Goal: Transaction & Acquisition: Purchase product/service

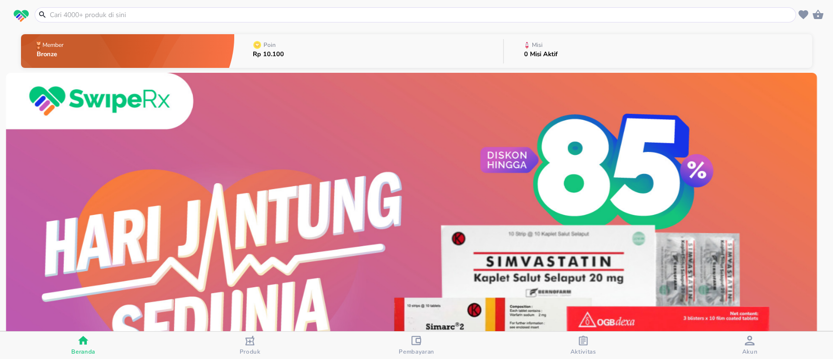
click at [257, 158] on img at bounding box center [411, 276] width 811 height 406
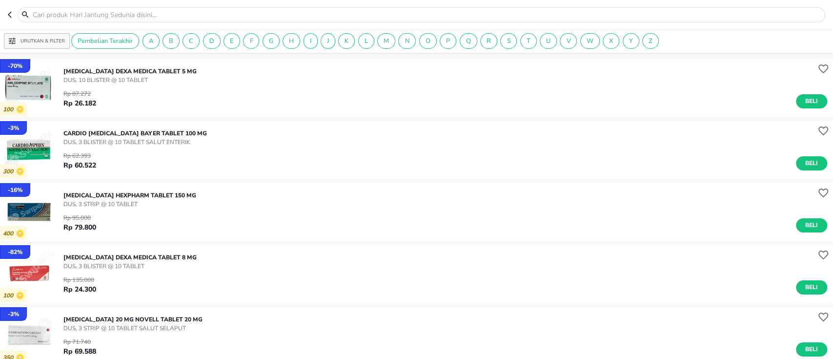
drag, startPoint x: 64, startPoint y: 69, endPoint x: 221, endPoint y: 69, distance: 156.7
click at [221, 69] on div "[MEDICAL_DATA] Dexa Medica TABLET 5 MG DUS, 10 BLISTER @ 10 TABLET Rp 87.272 Rp…" at bounding box center [448, 87] width 770 height 51
copy p "[MEDICAL_DATA] Dexa Medica TABLET 5 MG"
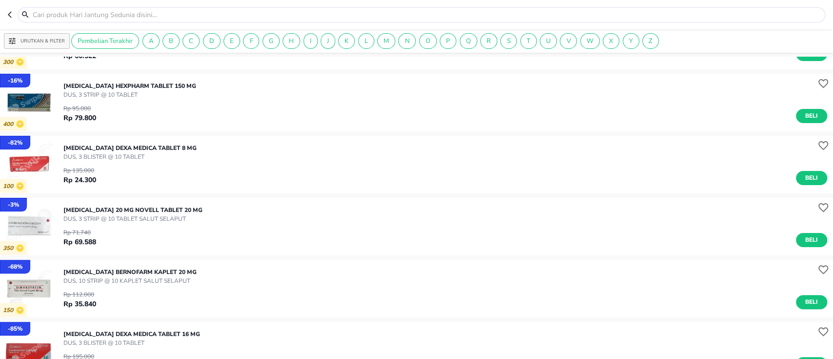
scroll to position [130, 0]
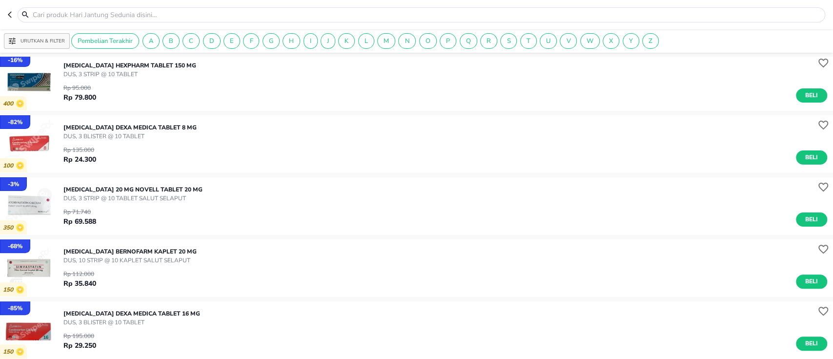
drag, startPoint x: 64, startPoint y: 125, endPoint x: 223, endPoint y: 128, distance: 158.7
click at [223, 128] on div "[MEDICAL_DATA] Dexa Medica TABLET 8 MG DUS, 3 BLISTER @ 10 TABLET Rp 135.000 Rp…" at bounding box center [448, 143] width 770 height 51
copy p "[MEDICAL_DATA] Dexa Medica TABLET 8 MG"
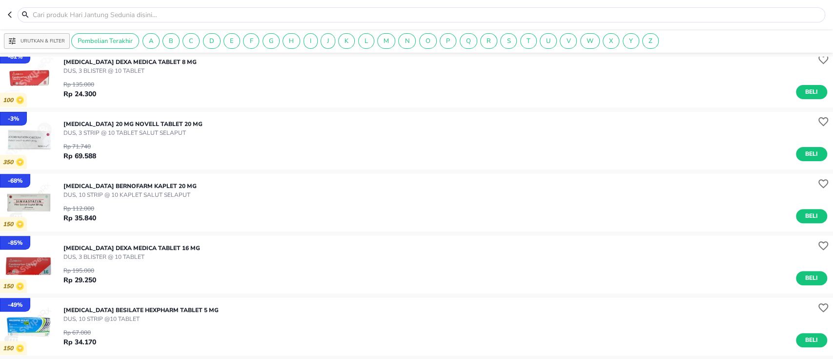
scroll to position [260, 0]
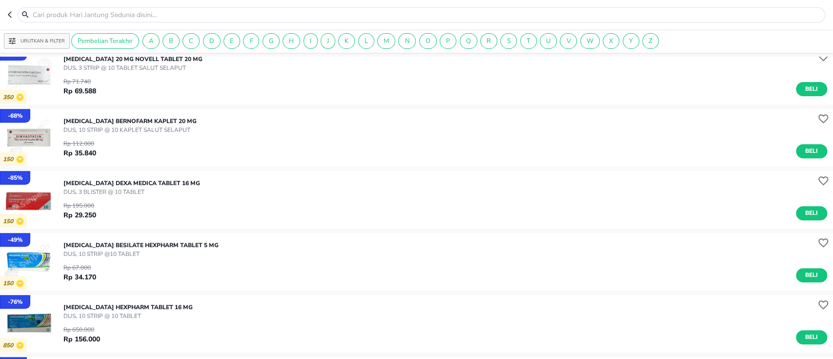
drag, startPoint x: 62, startPoint y: 178, endPoint x: 234, endPoint y: 186, distance: 171.6
click at [234, 186] on div "- 85 % 150 [MEDICAL_DATA] Dexa Medica TABLET 16 MG DUS, 3 BLISTER @ 10 TABLET R…" at bounding box center [416, 199] width 833 height 57
copy p "[MEDICAL_DATA] Dexa Medica TABLET 16 MG"
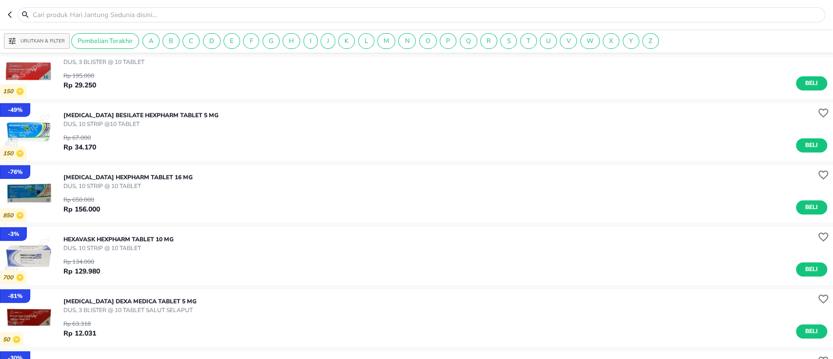
scroll to position [391, 0]
drag, startPoint x: 63, startPoint y: 175, endPoint x: 222, endPoint y: 176, distance: 159.2
click at [222, 176] on div "[MEDICAL_DATA] Hexpharm TABLET 16 MG DUS, 10 STRIP @ 10 TABLET Rp 650.000 Rp 15…" at bounding box center [448, 192] width 770 height 51
copy p "[MEDICAL_DATA] Hexpharm TABLET 16 MG"
